Goal: Task Accomplishment & Management: Manage account settings

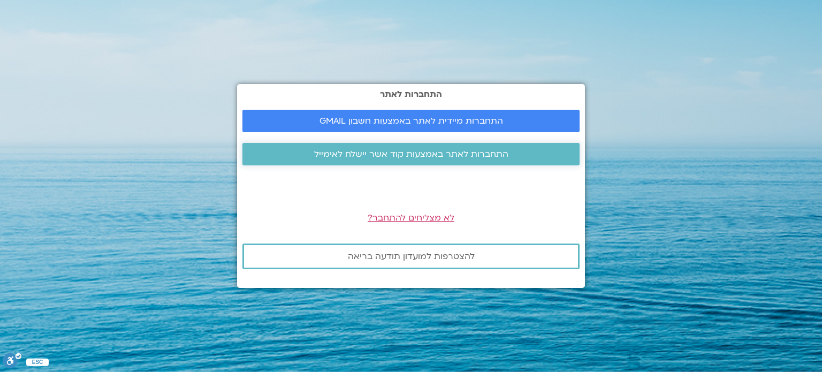
click at [376, 154] on span "התחברות לאתר באמצעות קוד אשר יישלח לאימייל" at bounding box center [411, 154] width 194 height 10
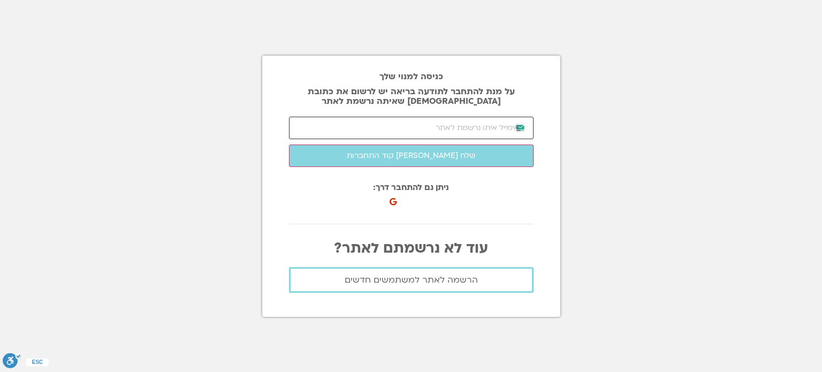
click at [409, 128] on input "email" at bounding box center [411, 128] width 245 height 22
type input "talbaram@yahoo.com"
click at [289, 144] on button "שלח לי קוד התחברות" at bounding box center [411, 155] width 245 height 22
click at [495, 126] on input "number" at bounding box center [411, 128] width 245 height 22
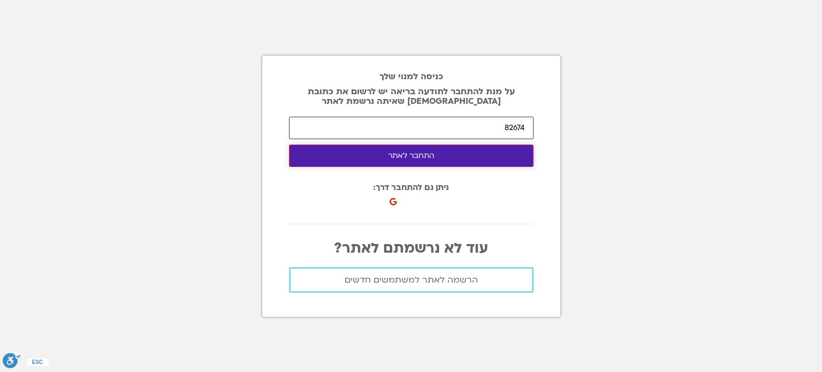
type input "82674"
click at [385, 160] on button "התחבר לאתר" at bounding box center [411, 155] width 245 height 22
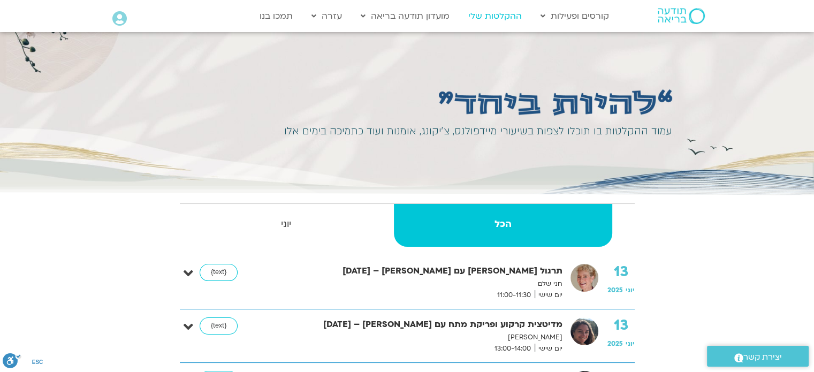
click at [503, 21] on link "ההקלטות שלי" at bounding box center [495, 16] width 64 height 20
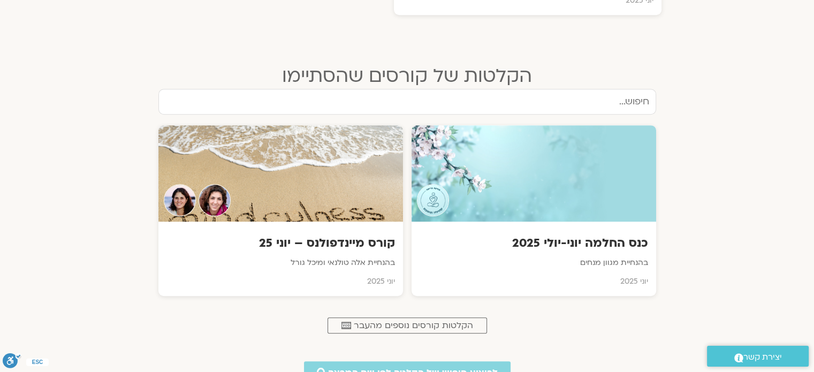
scroll to position [599, 0]
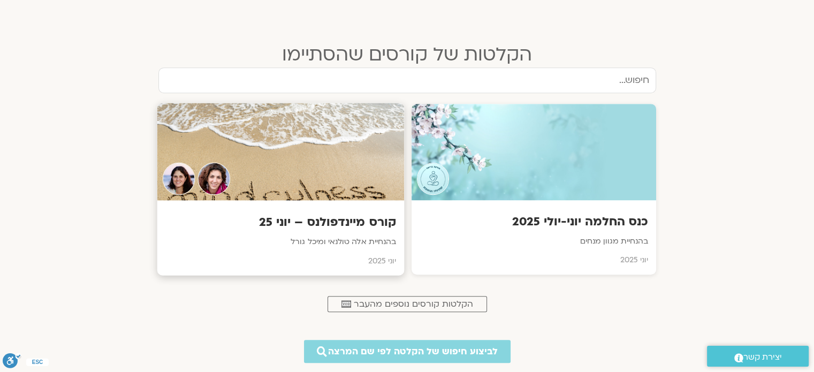
click at [354, 232] on div "קורס מיינדפולנס – יוני 25 בהנחיית אלה טולנאי ומיכל גורל יוני 2025" at bounding box center [280, 237] width 247 height 75
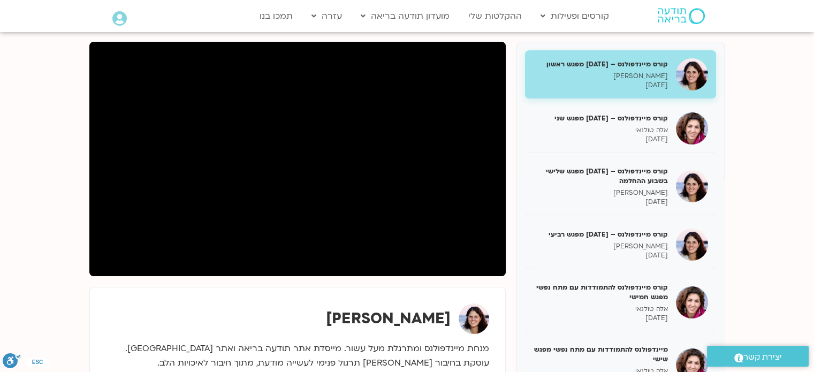
scroll to position [128, 0]
